Goal: Obtain resource: Download file/media

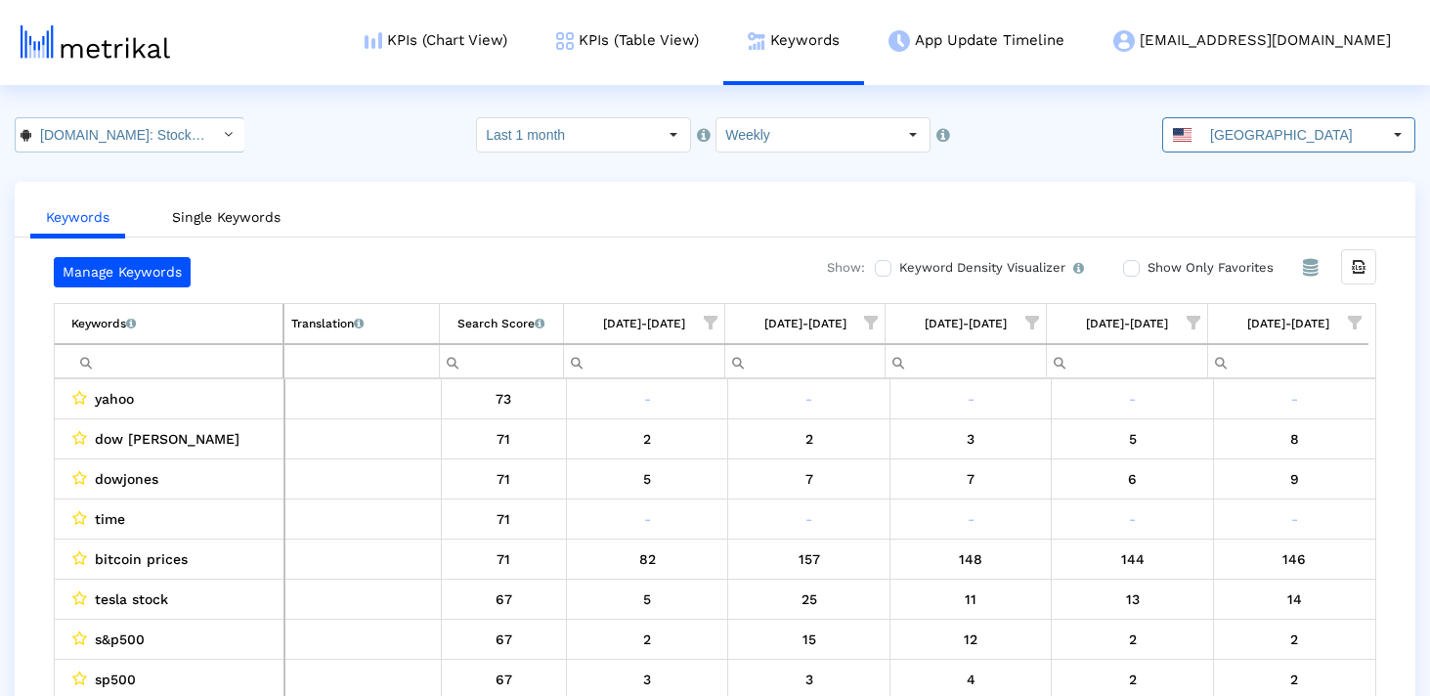
click at [102, 142] on input "[DOMAIN_NAME]: Stock Market < com.fusionmedia.investing >" at bounding box center [119, 134] width 176 height 33
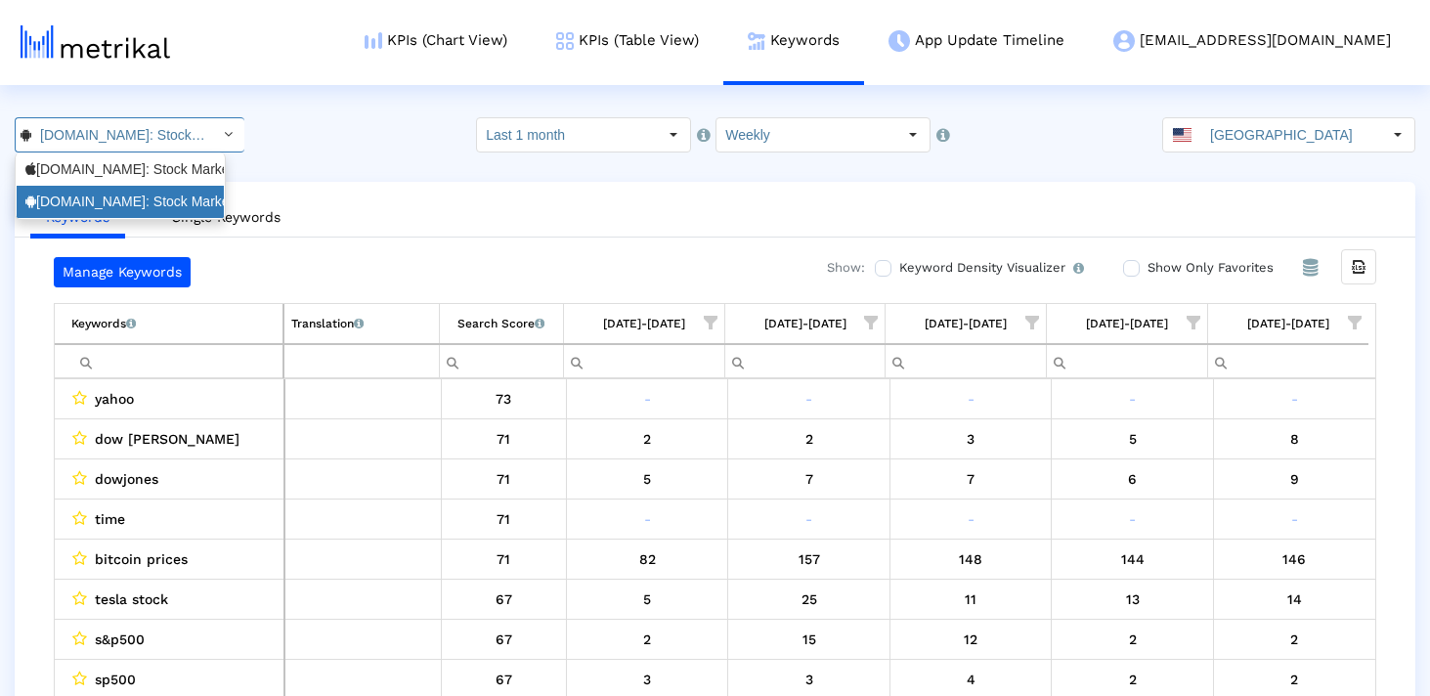
click at [115, 194] on div "[DOMAIN_NAME]: Stock Market <com.fusionmedia.investing>" at bounding box center [120, 202] width 190 height 19
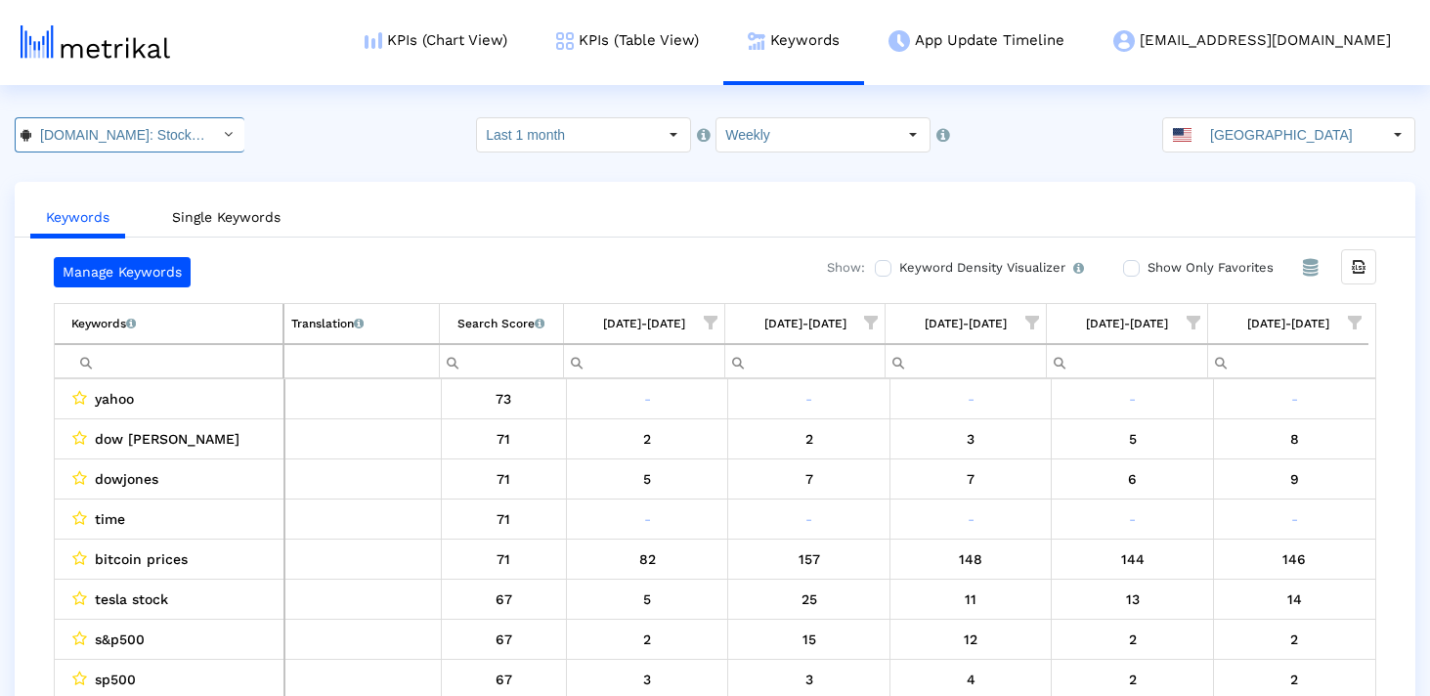
scroll to position [0, 220]
click at [1364, 258] on icon "Export all data" at bounding box center [1359, 267] width 18 height 18
click at [1281, 109] on html "KPIs (Chart View) KPIs (Table View) Keywords App Update Timeline investing@shyf…" at bounding box center [715, 367] width 1430 height 735
click at [1273, 138] on input "[GEOGRAPHIC_DATA]" at bounding box center [1291, 134] width 180 height 33
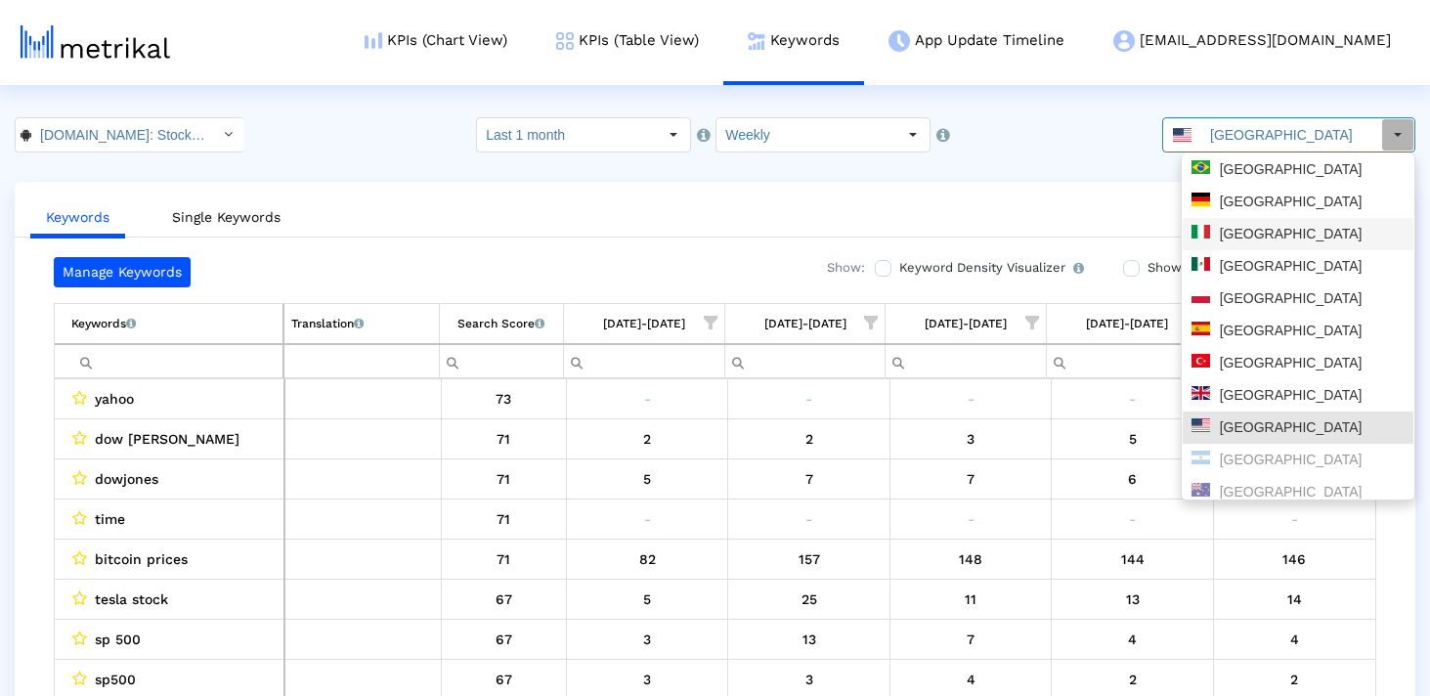
click at [1273, 219] on div "[GEOGRAPHIC_DATA]" at bounding box center [1298, 234] width 231 height 32
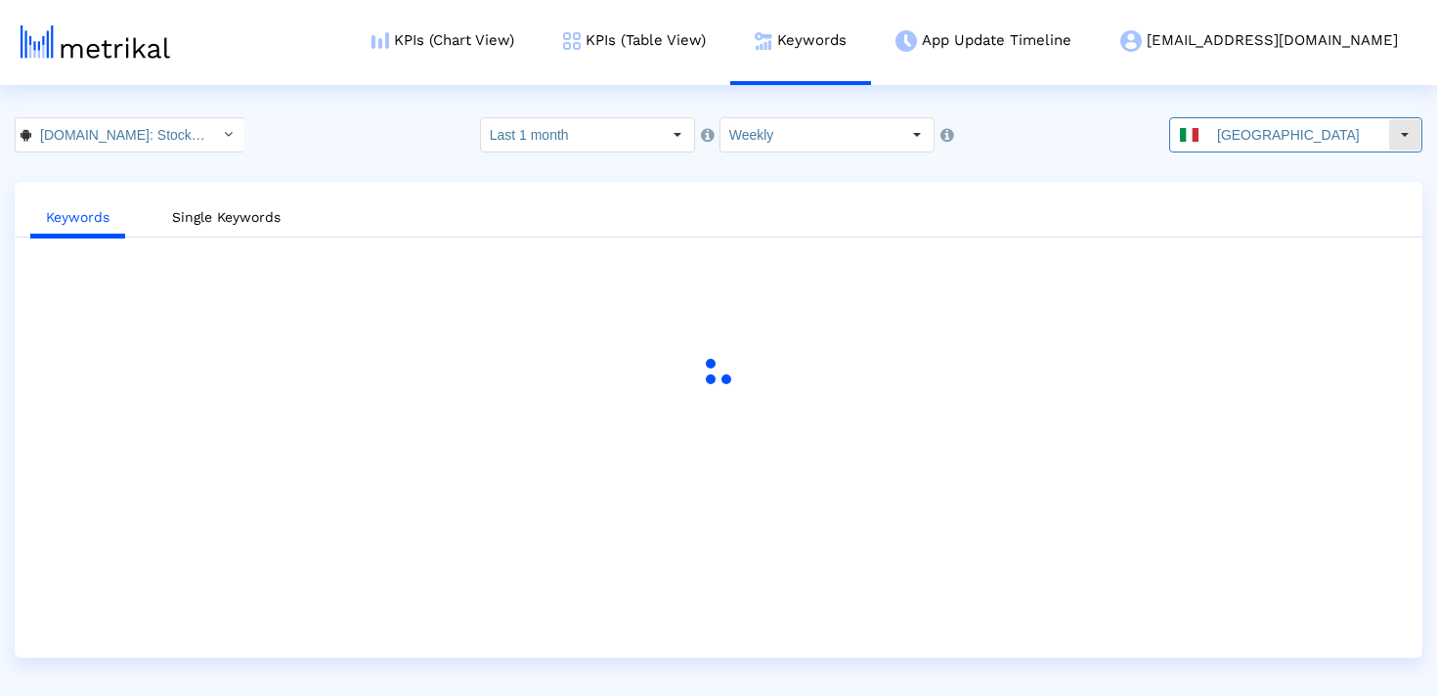
click at [1280, 140] on input "[GEOGRAPHIC_DATA]" at bounding box center [1298, 134] width 180 height 33
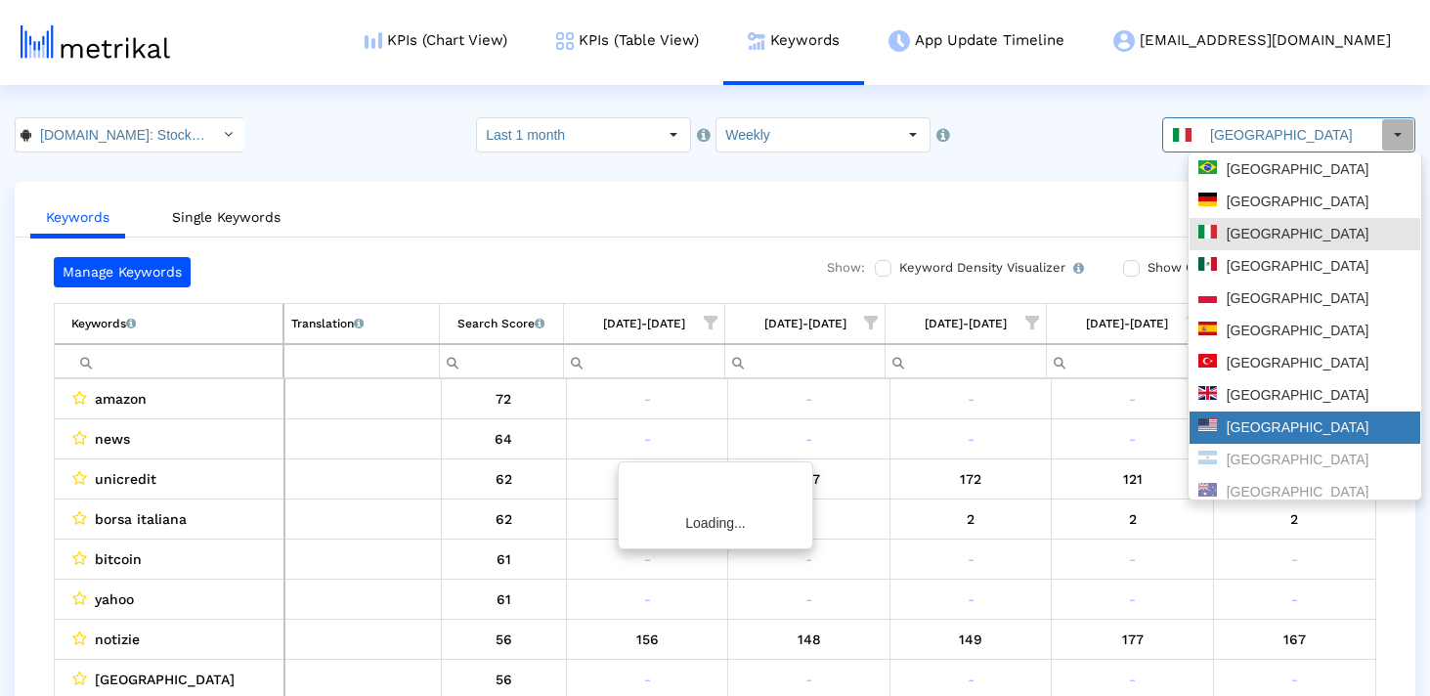
click at [1263, 424] on div "[GEOGRAPHIC_DATA]" at bounding box center [1304, 427] width 213 height 19
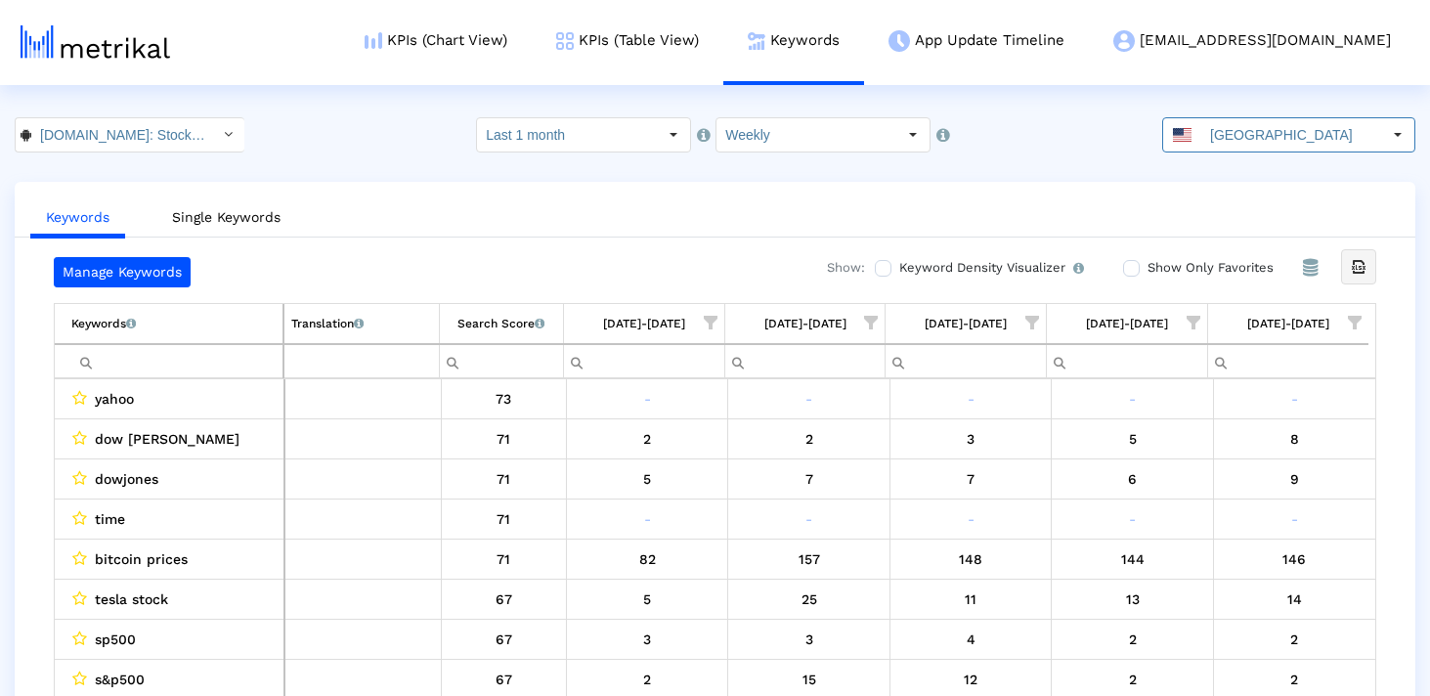
click at [1355, 268] on icon "Export all data" at bounding box center [1359, 267] width 18 height 18
click at [1273, 142] on input "[GEOGRAPHIC_DATA]" at bounding box center [1291, 134] width 180 height 33
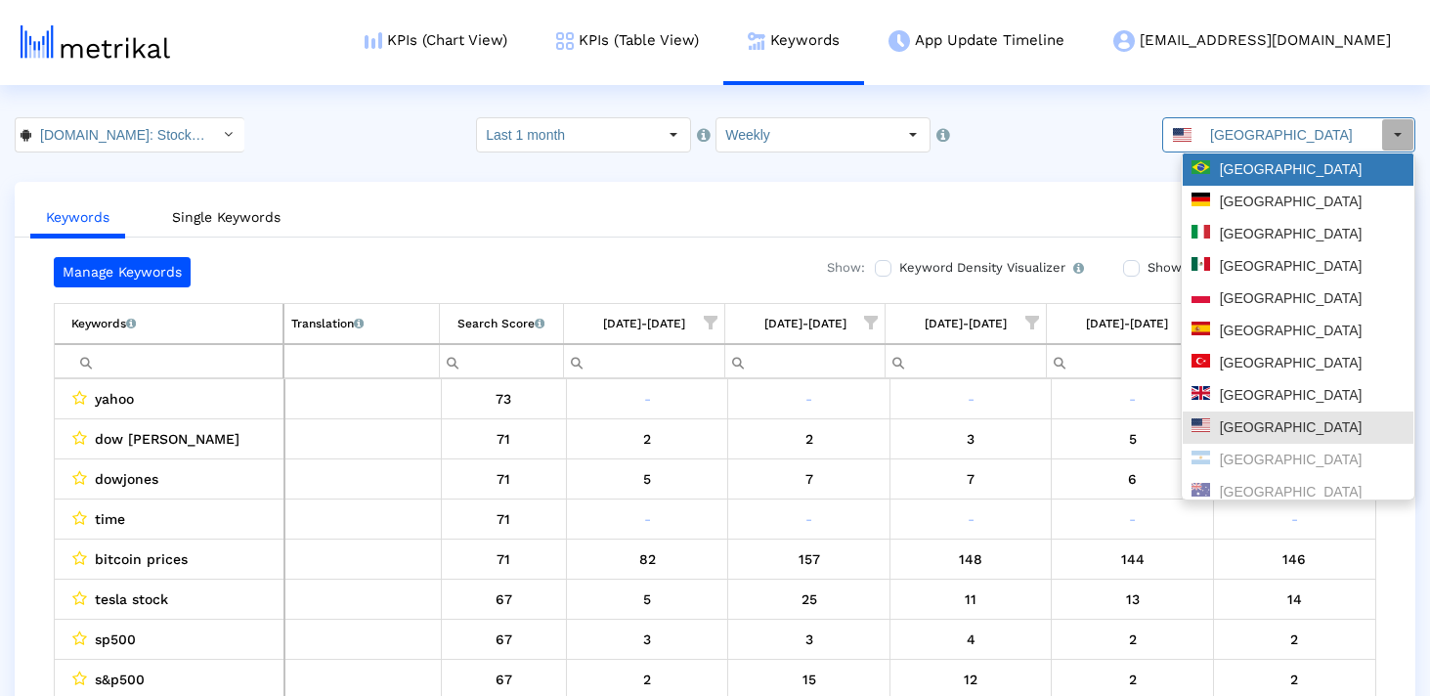
click at [1265, 178] on div "[GEOGRAPHIC_DATA]" at bounding box center [1297, 169] width 213 height 19
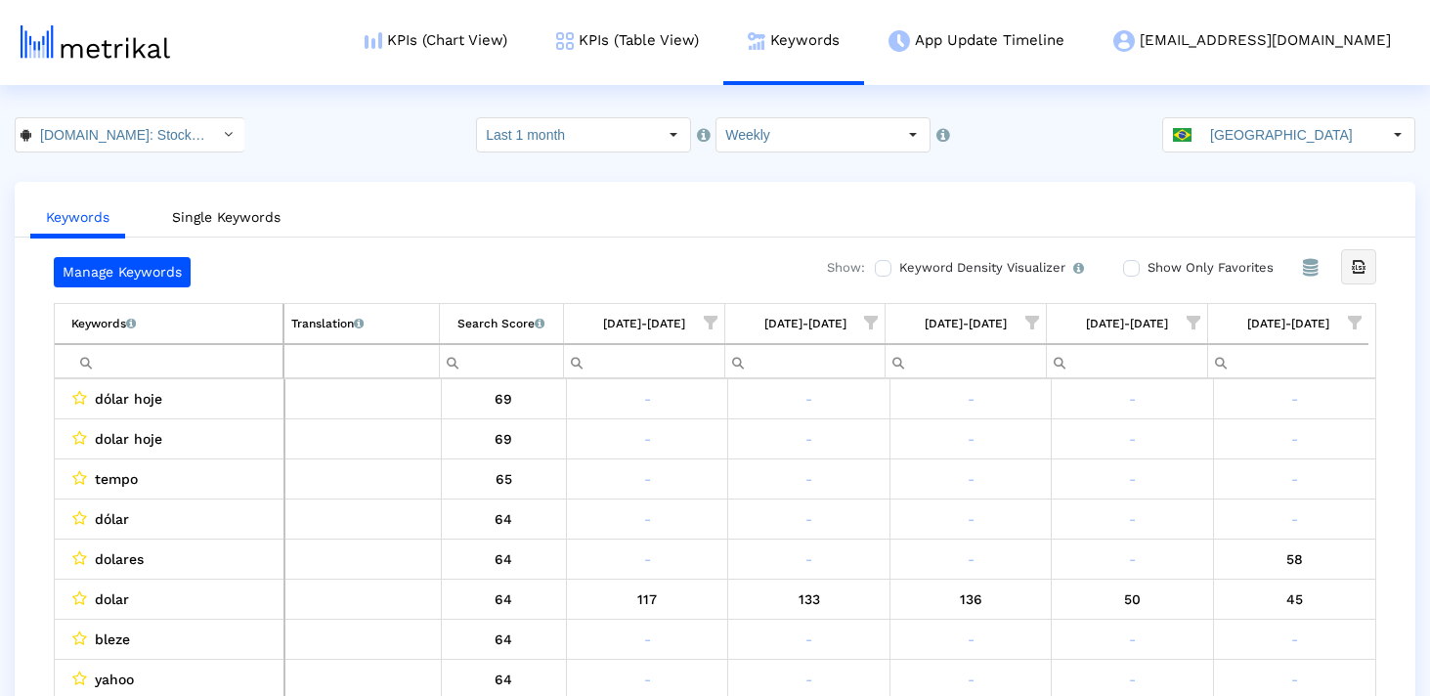
click at [1367, 265] on div "Export all data" at bounding box center [1358, 266] width 33 height 33
click at [1214, 135] on div "[GEOGRAPHIC_DATA]" at bounding box center [1272, 134] width 218 height 33
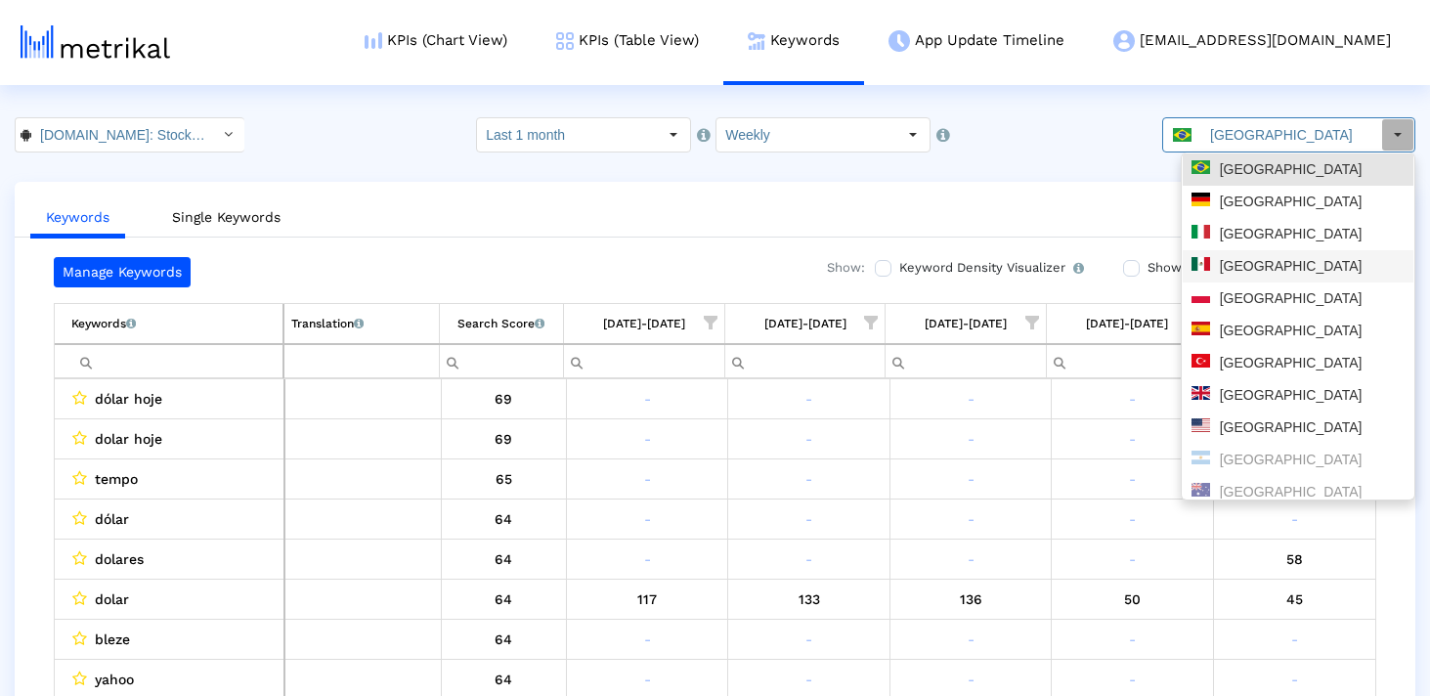
click at [1244, 260] on div "[GEOGRAPHIC_DATA]" at bounding box center [1297, 266] width 213 height 19
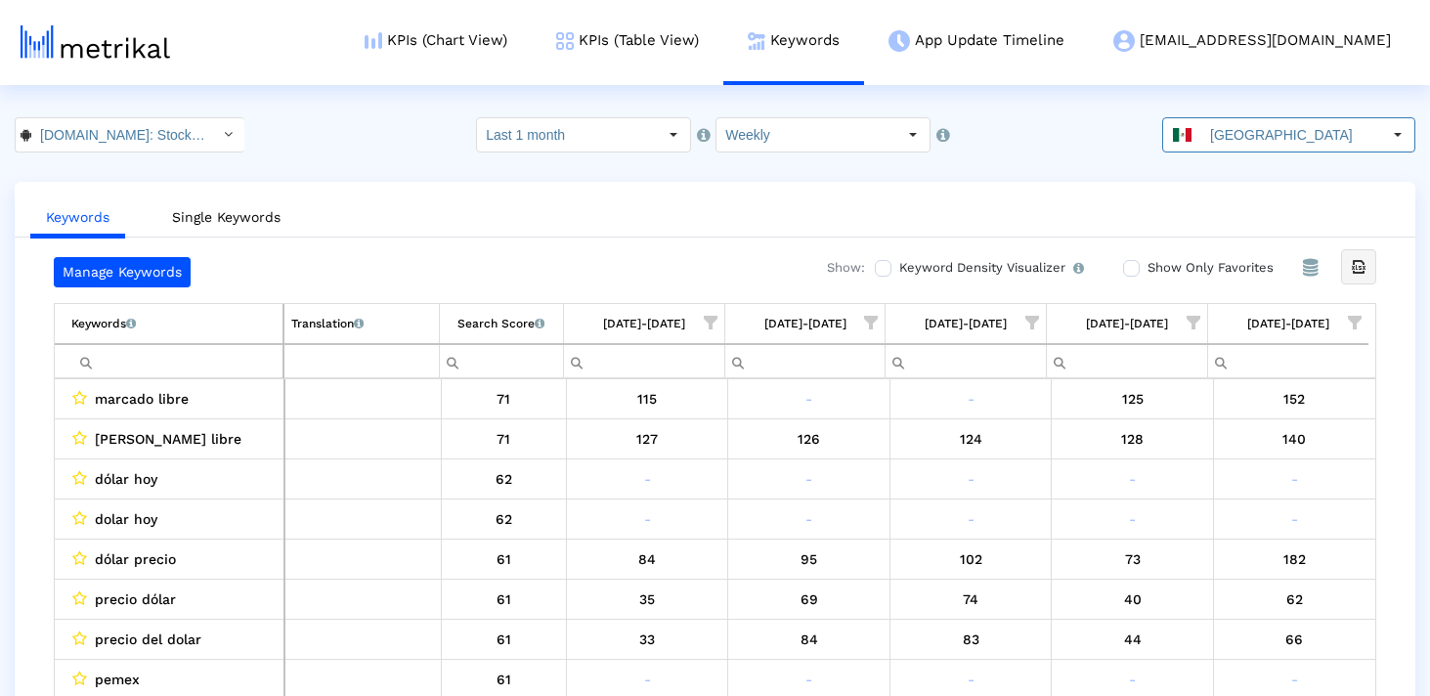
click at [1347, 275] on div "Export all data" at bounding box center [1358, 266] width 33 height 33
click at [1292, 119] on input "[GEOGRAPHIC_DATA]" at bounding box center [1291, 134] width 180 height 33
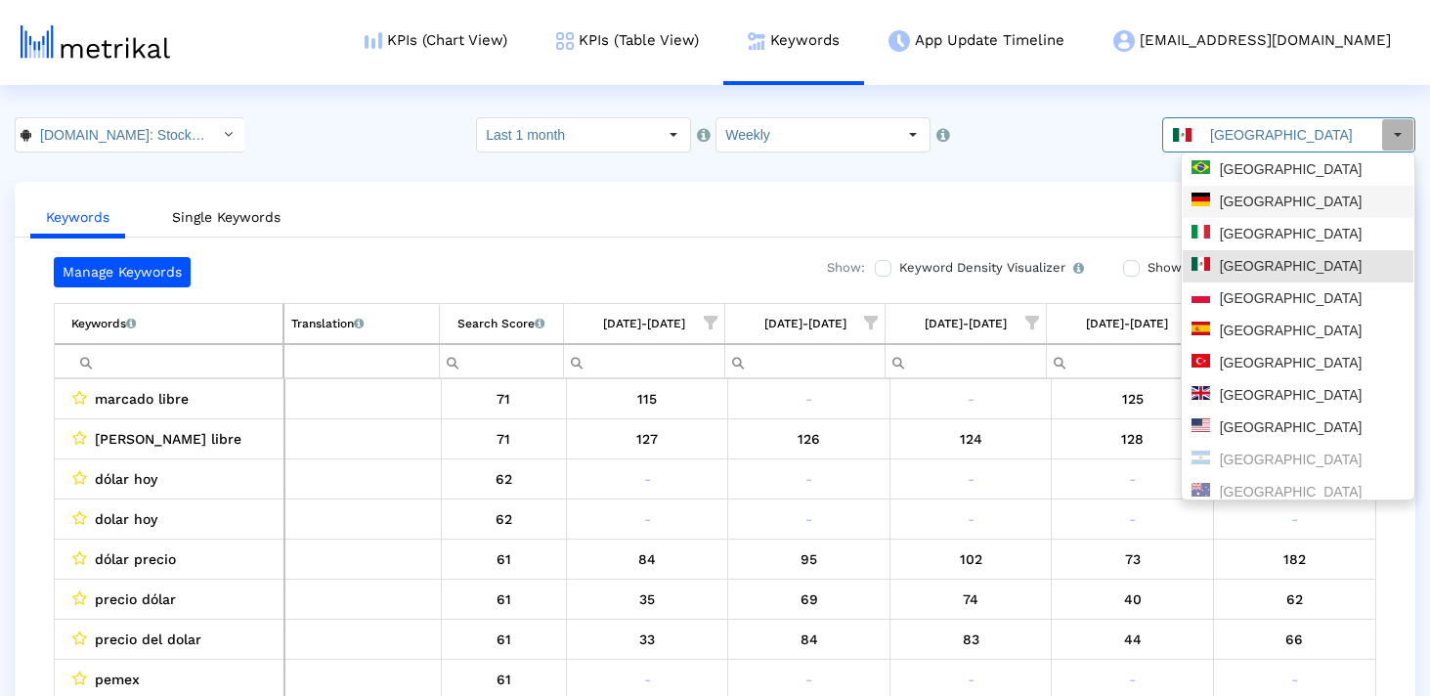
click at [1287, 197] on div "[GEOGRAPHIC_DATA]" at bounding box center [1297, 202] width 213 height 19
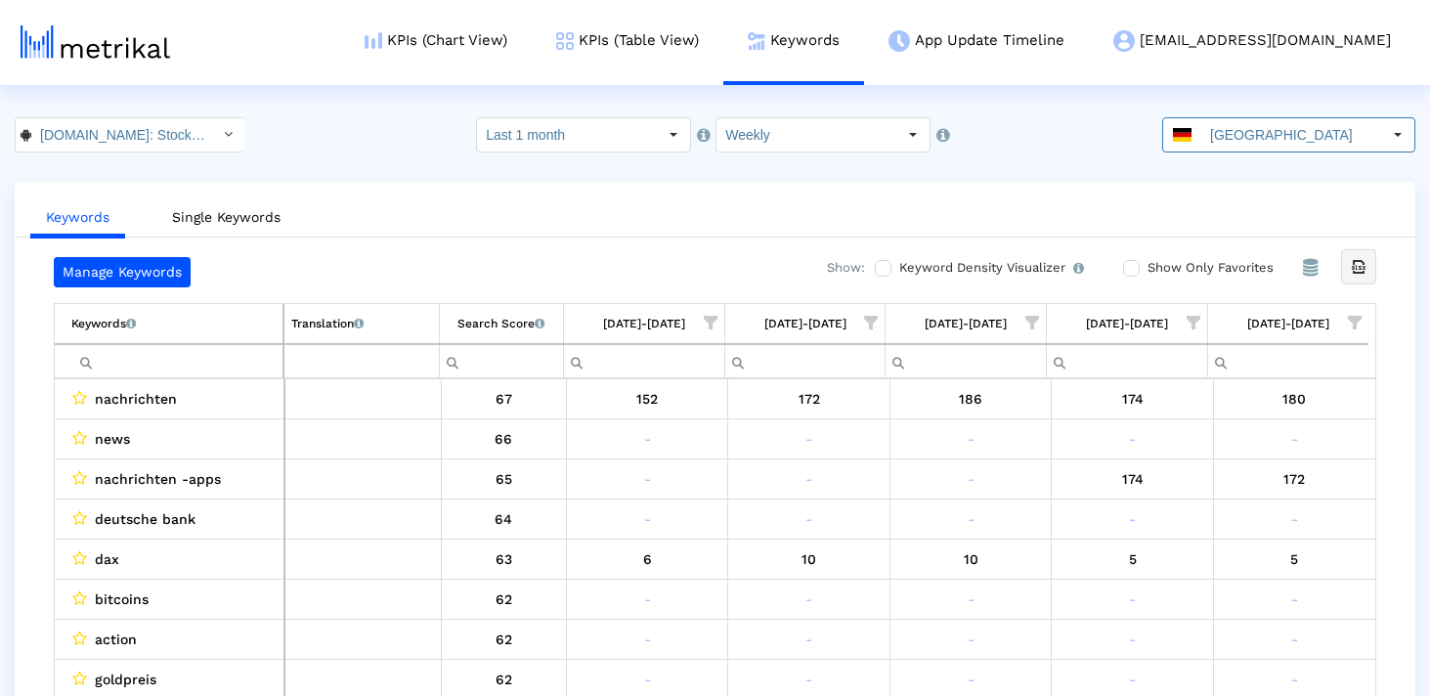
click at [1351, 272] on icon "Export all data" at bounding box center [1359, 267] width 18 height 18
